Goal: Task Accomplishment & Management: Use online tool/utility

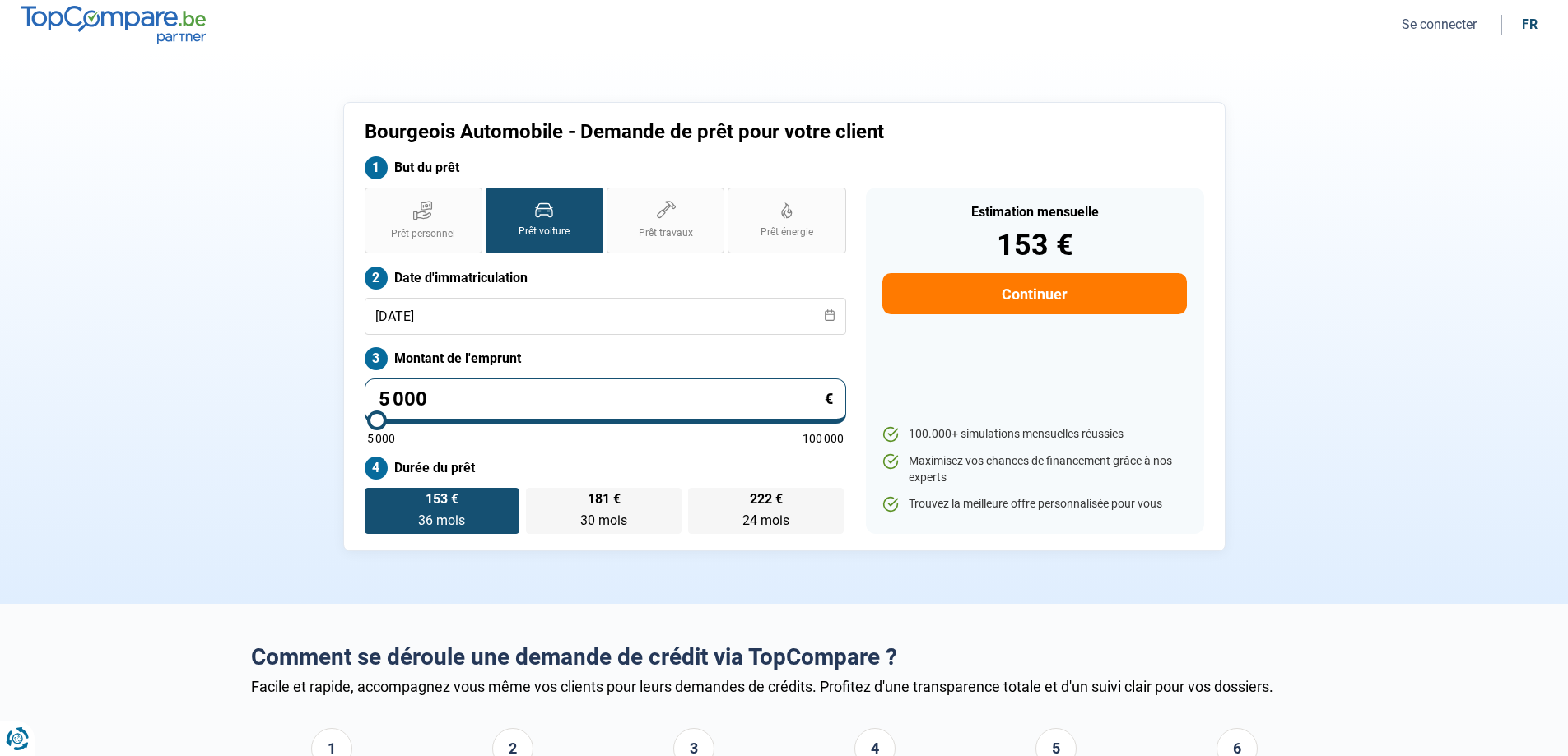
click at [438, 404] on input "5 000" at bounding box center [605, 402] width 481 height 46
type input "500"
type input "5000"
type input "50"
type input "5000"
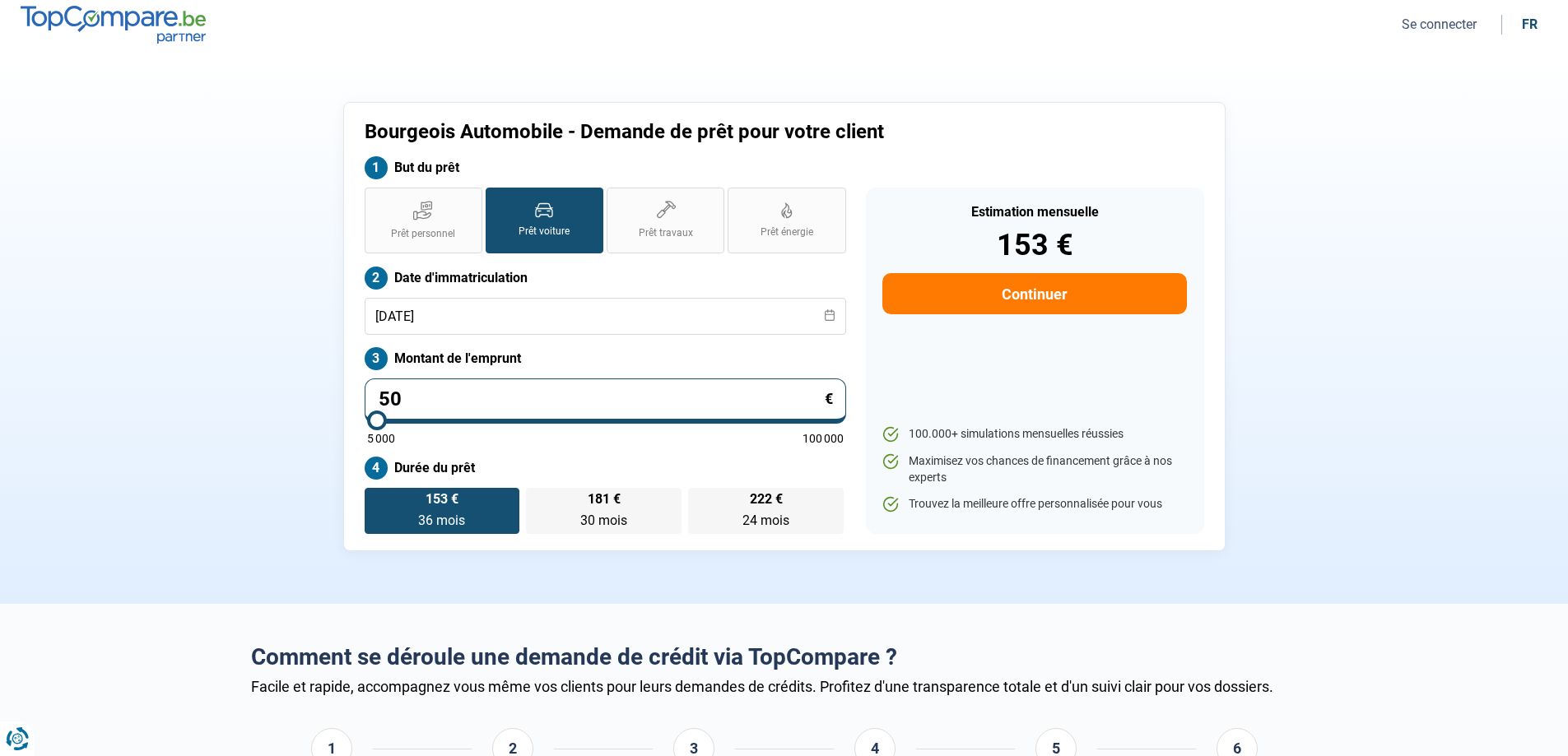
type input "5"
type input "5000"
type input "0"
type input "5000"
type input "1"
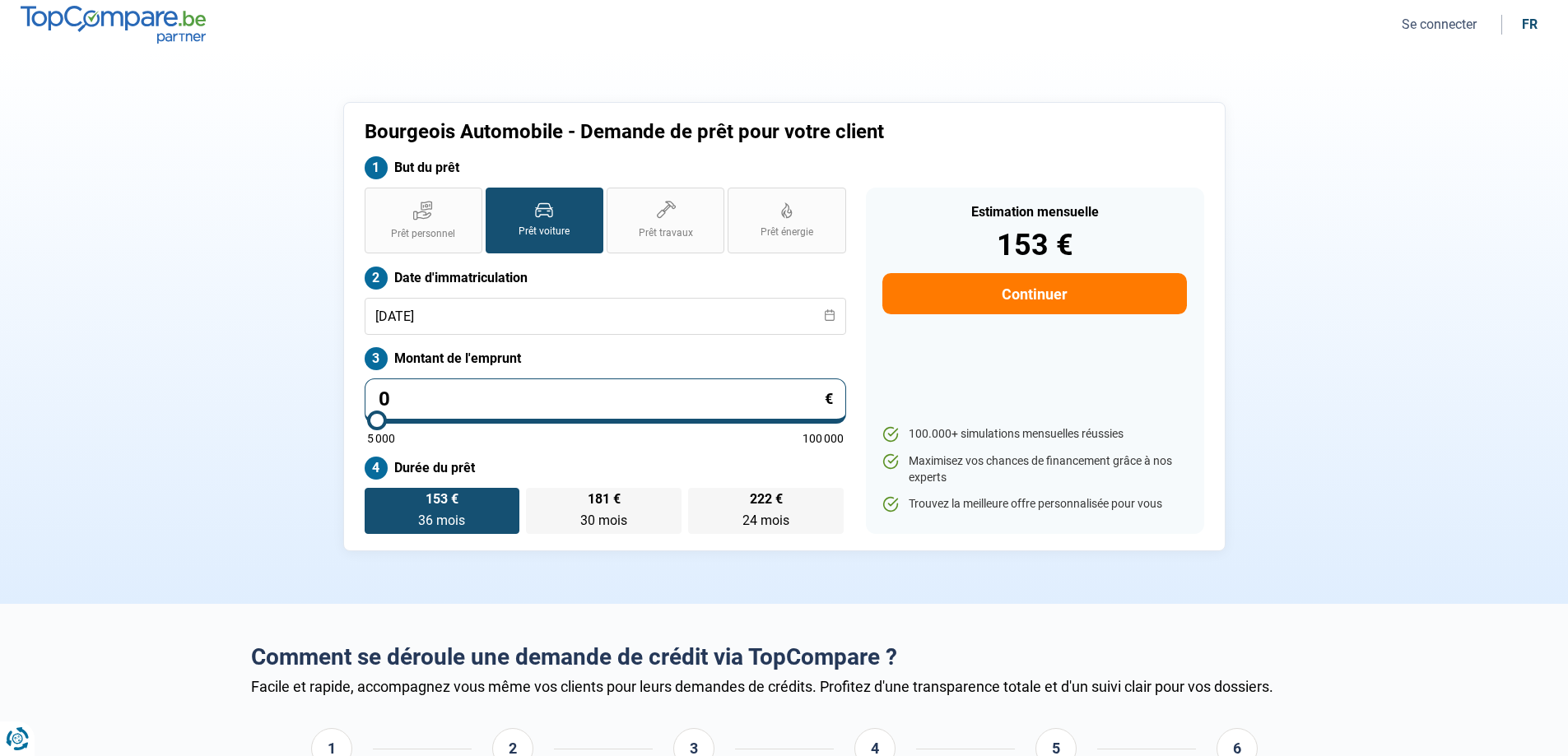
type input "5000"
type input "15"
type input "5000"
type input "150"
type input "5000"
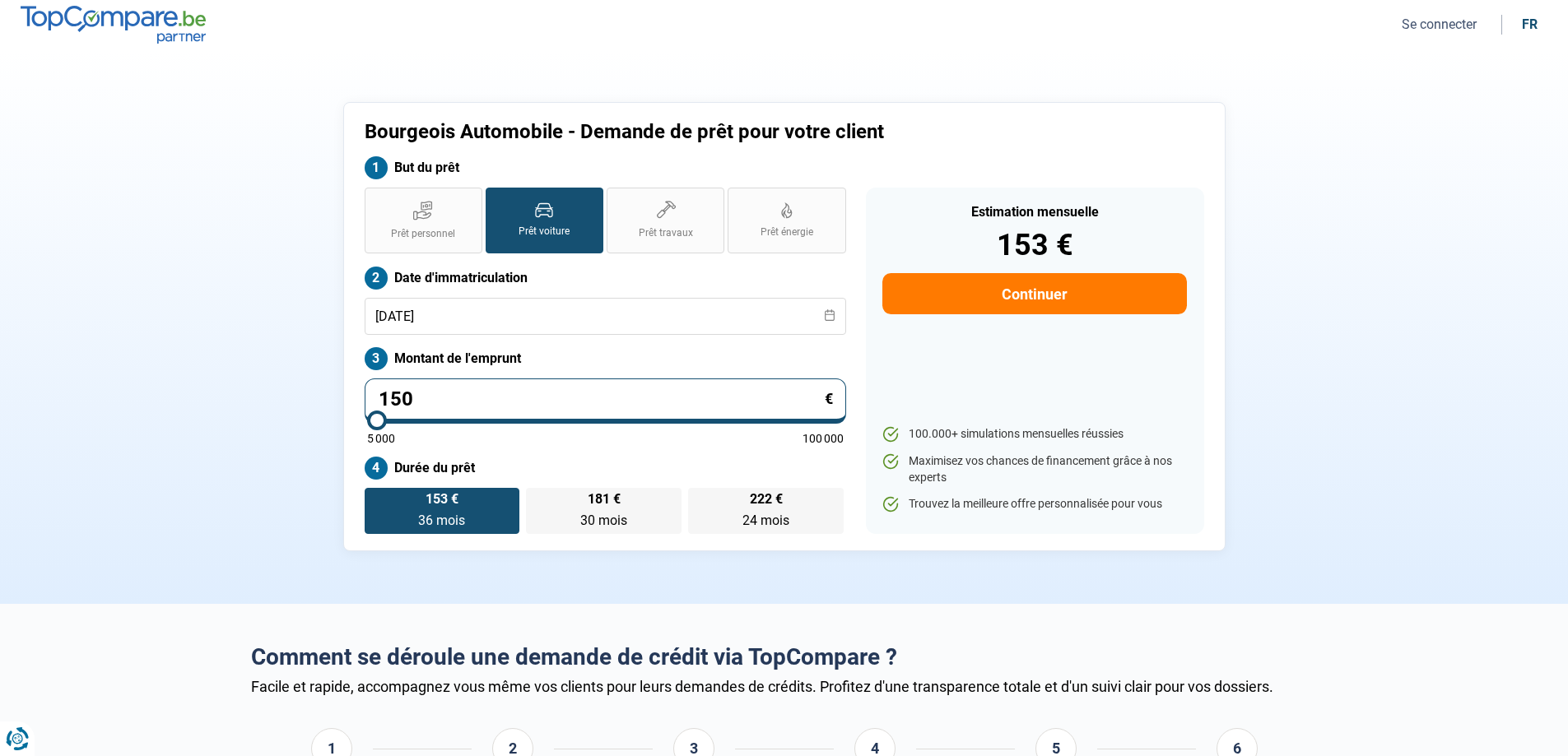
type input "1 500"
type input "5000"
type input "15 000"
type input "15000"
type input "15 000"
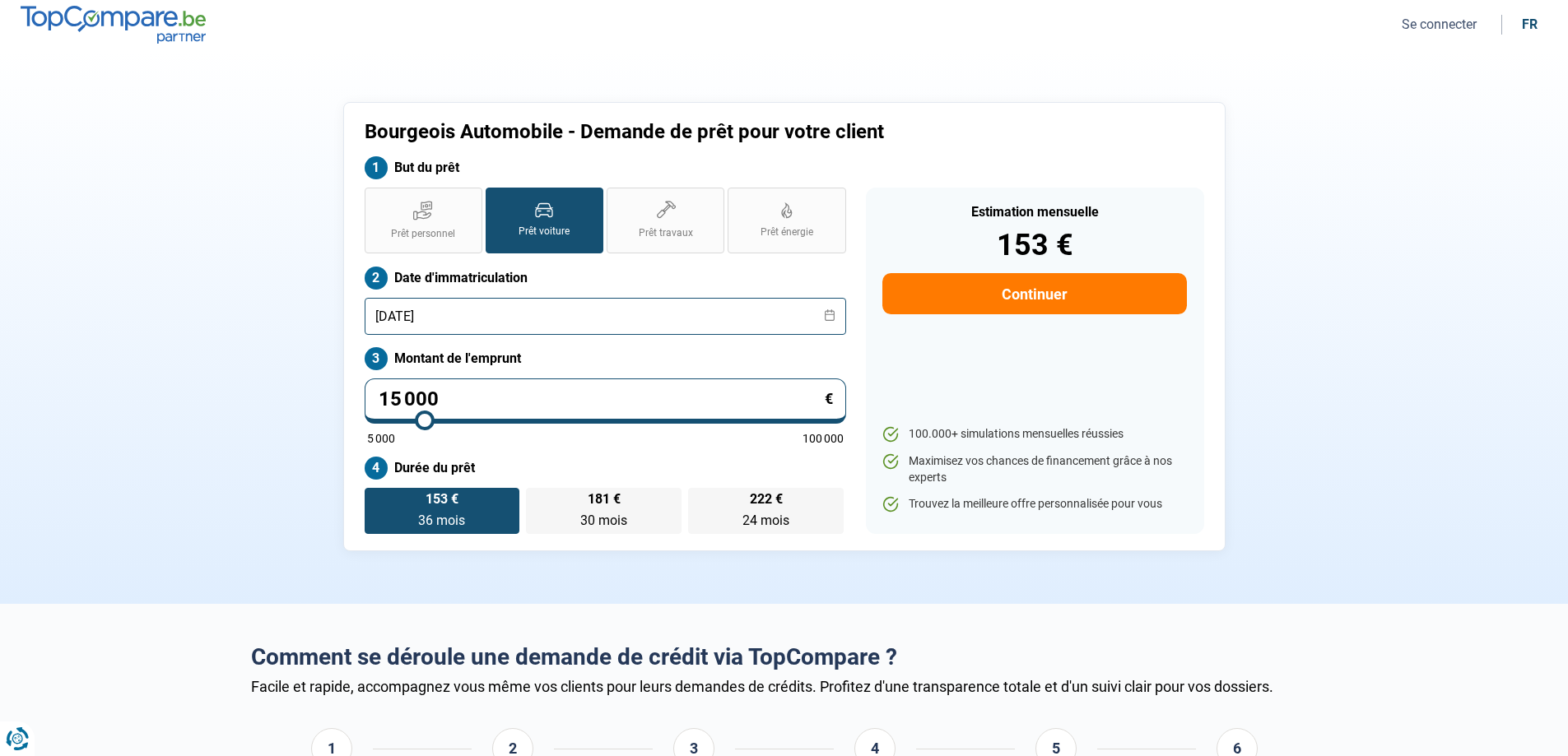
click at [488, 318] on input "[DATE]" at bounding box center [605, 316] width 481 height 37
radio input "false"
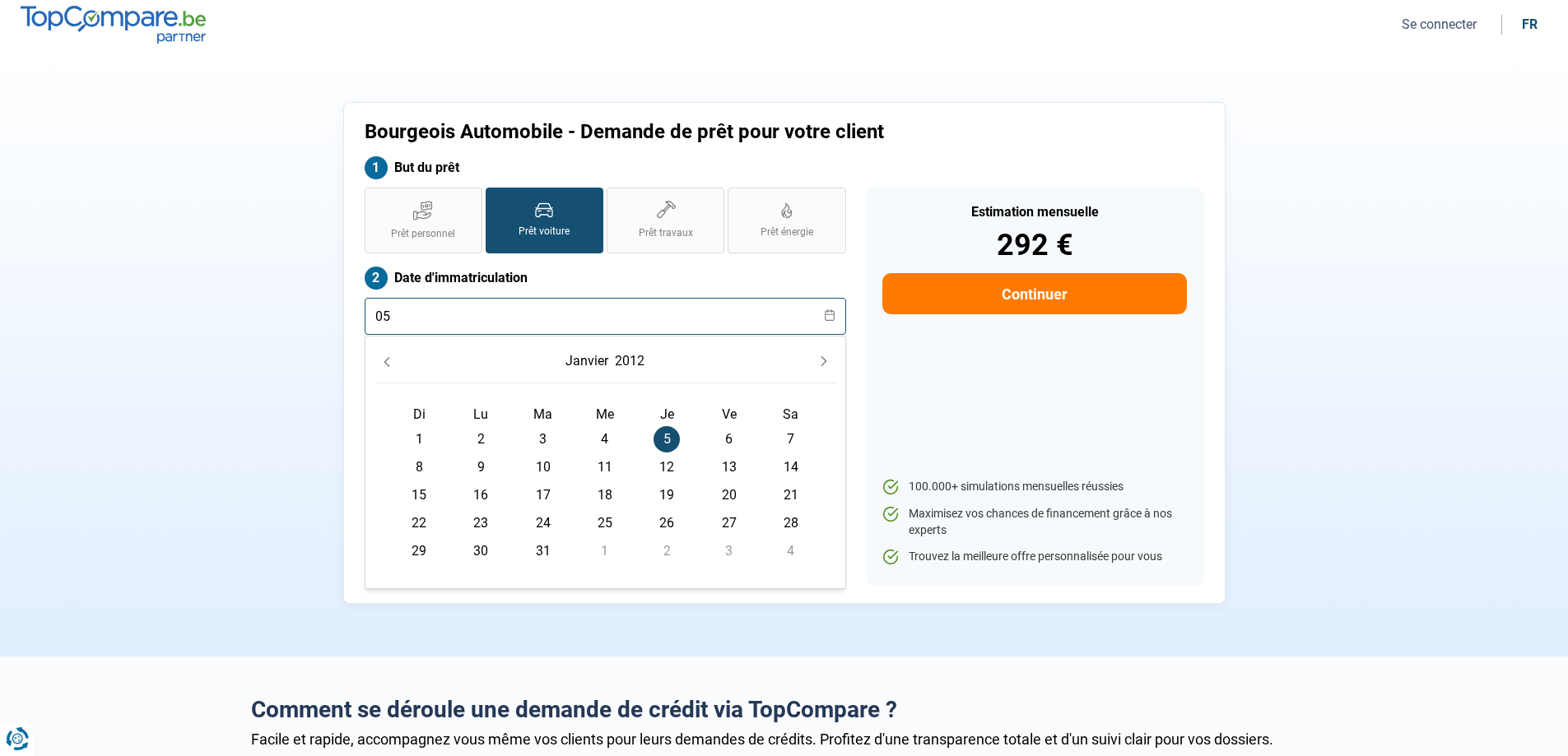
type input "0"
type input "[DATE]"
click at [787, 441] on span "5" at bounding box center [791, 439] width 26 height 26
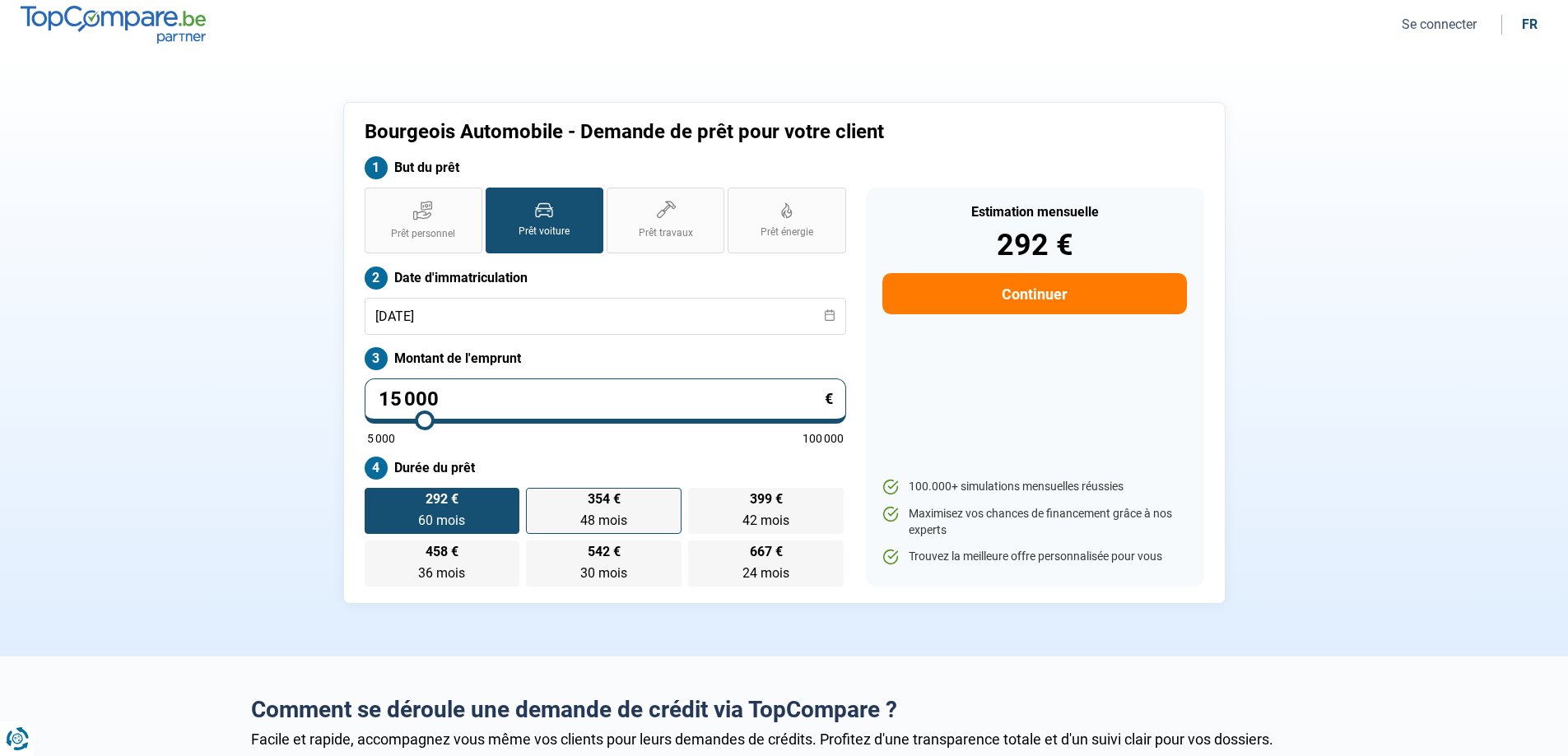
click at [608, 509] on label "354 € 48 mois 48 mois" at bounding box center [604, 510] width 155 height 46
click at [537, 499] on input "354 € 48 mois 48 mois" at bounding box center [531, 493] width 11 height 11
radio input "true"
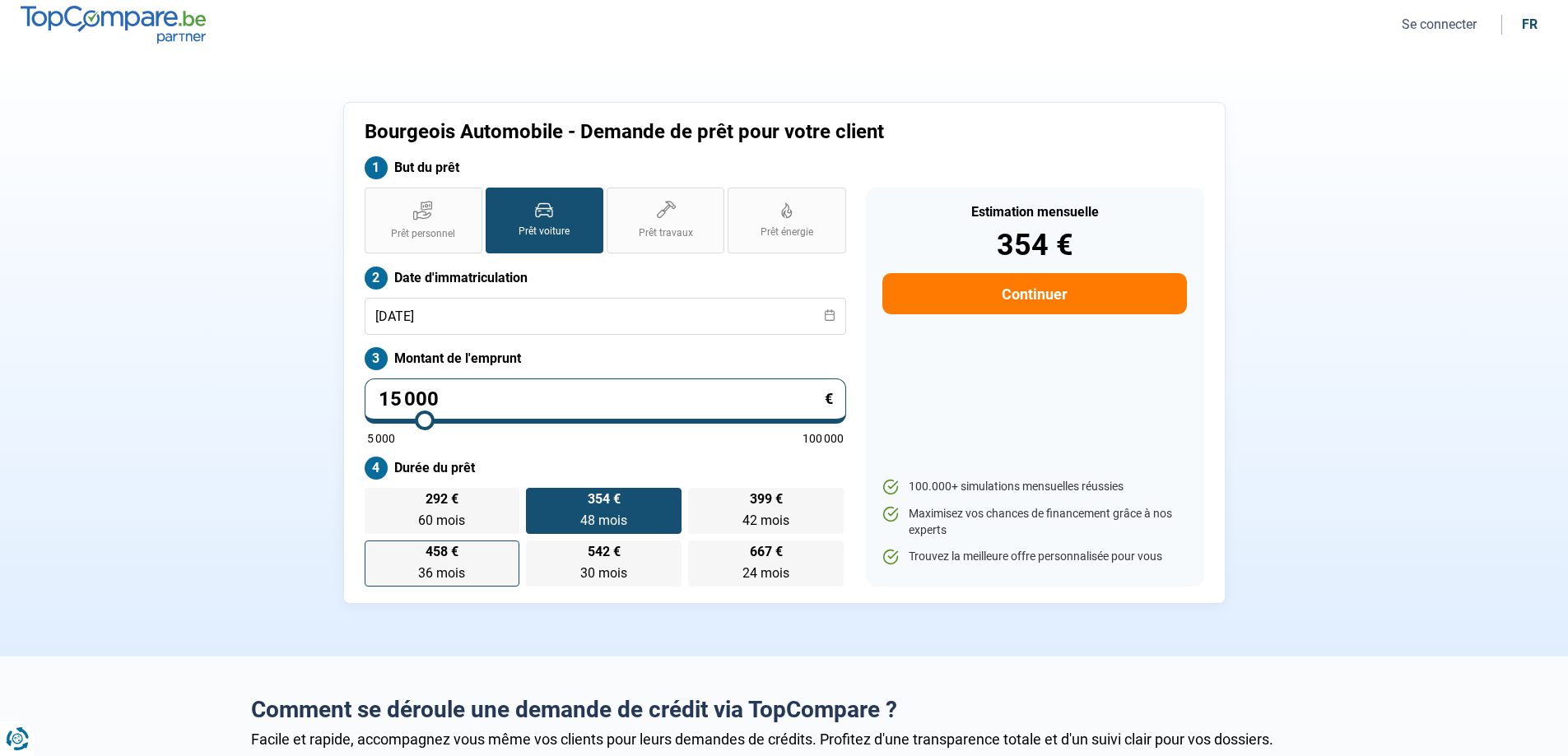
click at [426, 557] on span "458 €" at bounding box center [442, 552] width 33 height 13
click at [375, 551] on input "458 € 36 mois 36 mois" at bounding box center [370, 546] width 11 height 11
radio input "true"
